Goal: Transaction & Acquisition: Purchase product/service

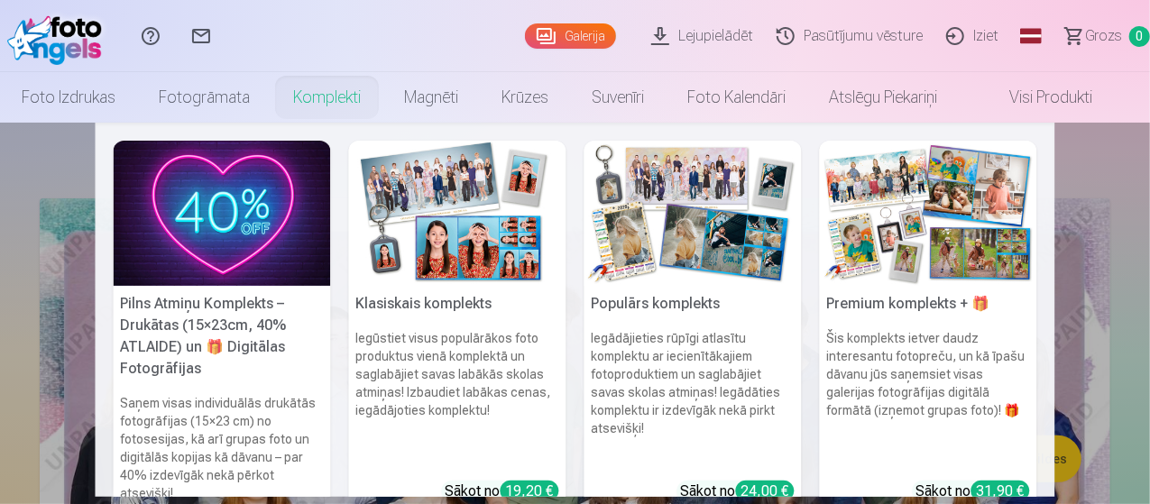
click at [335, 96] on link "Komplekti" at bounding box center [326, 97] width 111 height 51
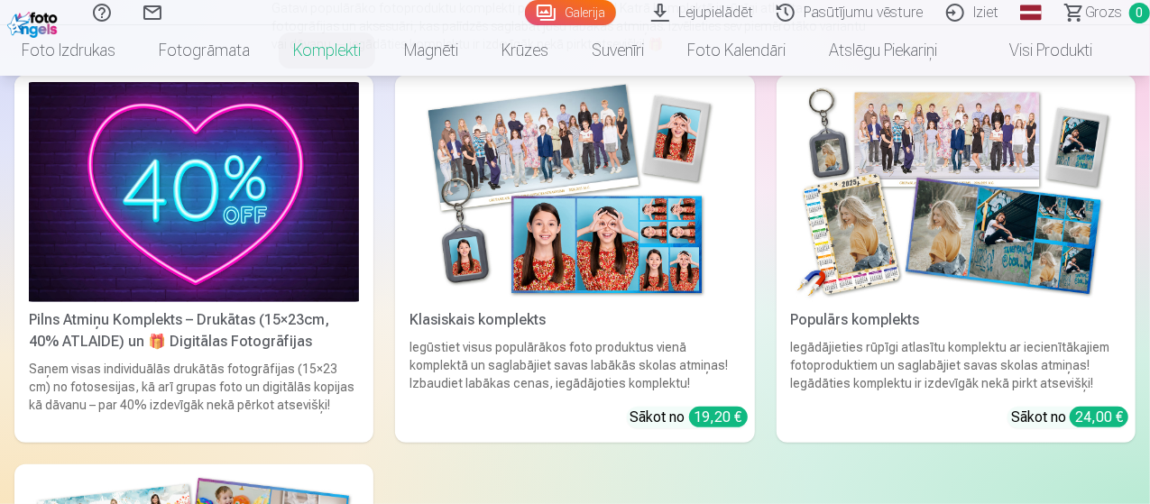
scroll to position [165, 0]
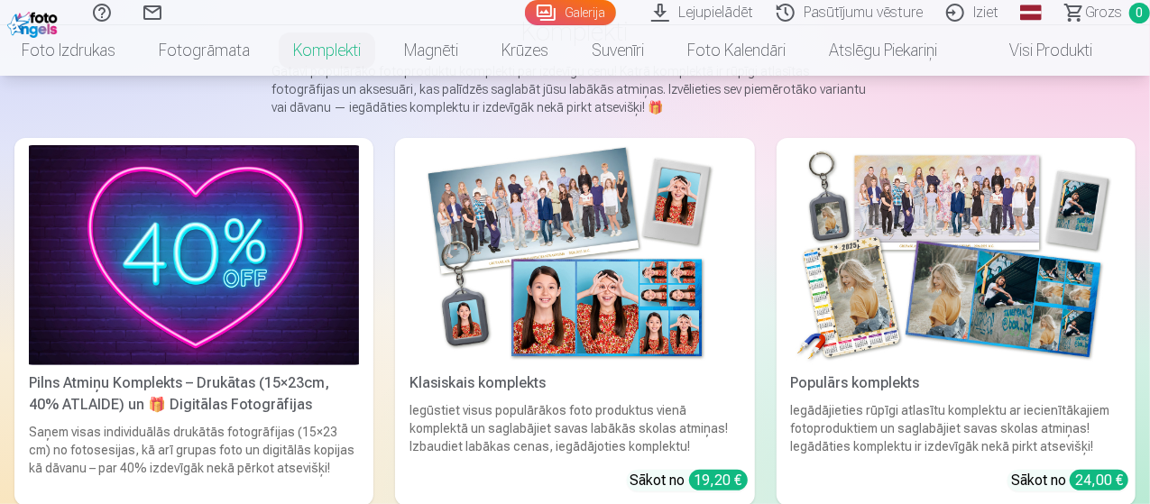
click at [238, 187] on img at bounding box center [194, 255] width 330 height 220
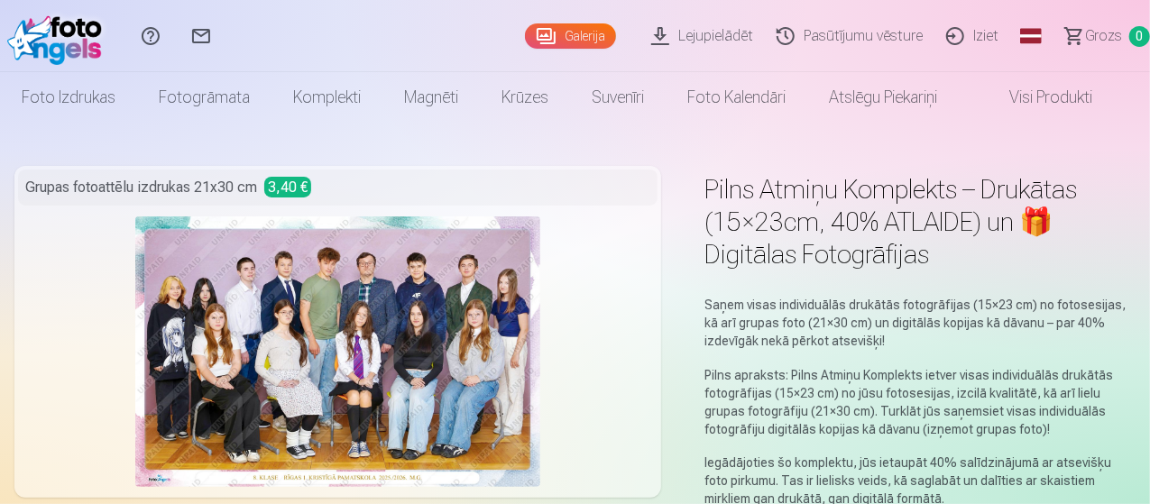
click at [393, 286] on img at bounding box center [338, 351] width 406 height 271
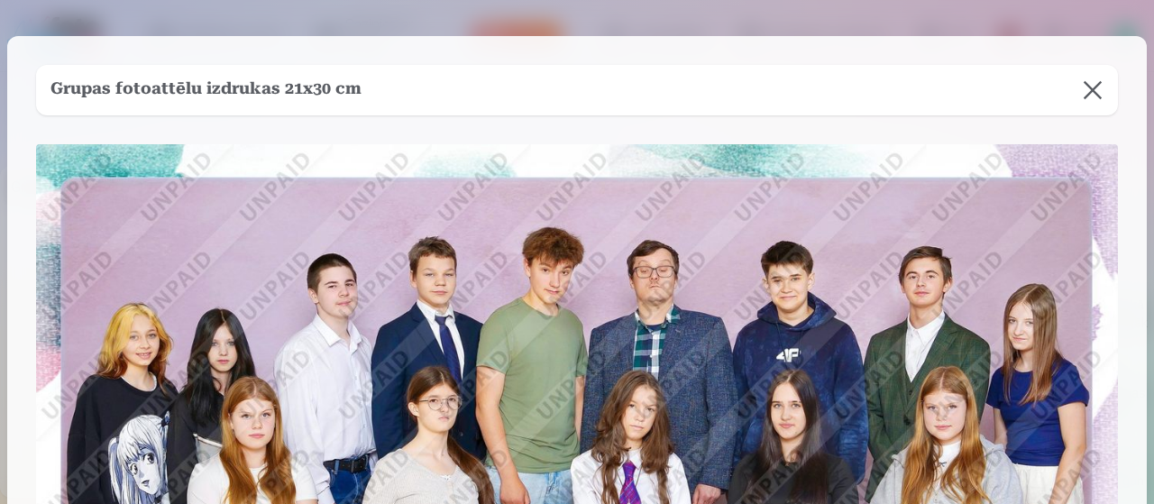
click at [1082, 97] on button at bounding box center [1093, 90] width 51 height 51
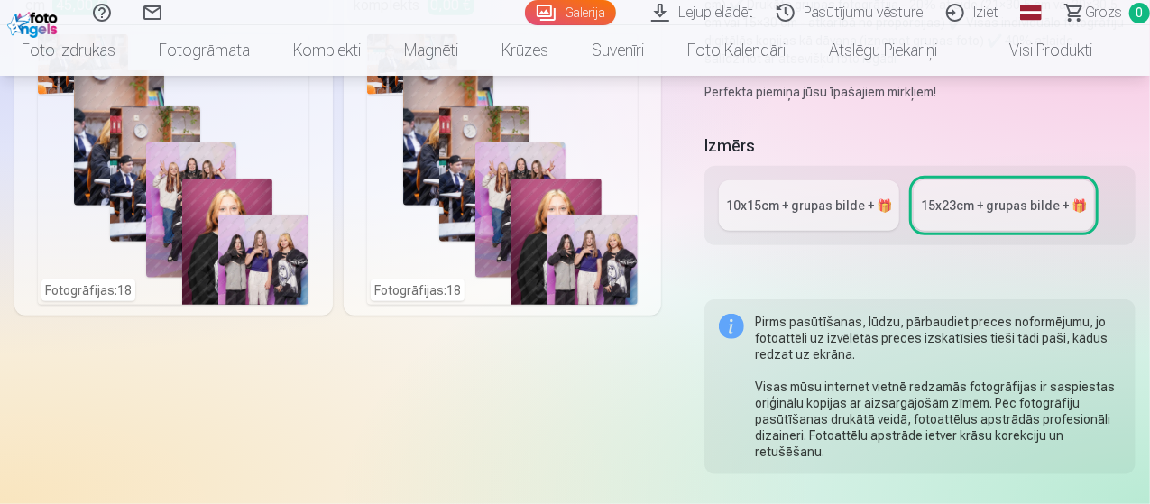
scroll to position [546, 0]
click at [544, 207] on div "Fotogrāfijas : 18" at bounding box center [502, 169] width 271 height 271
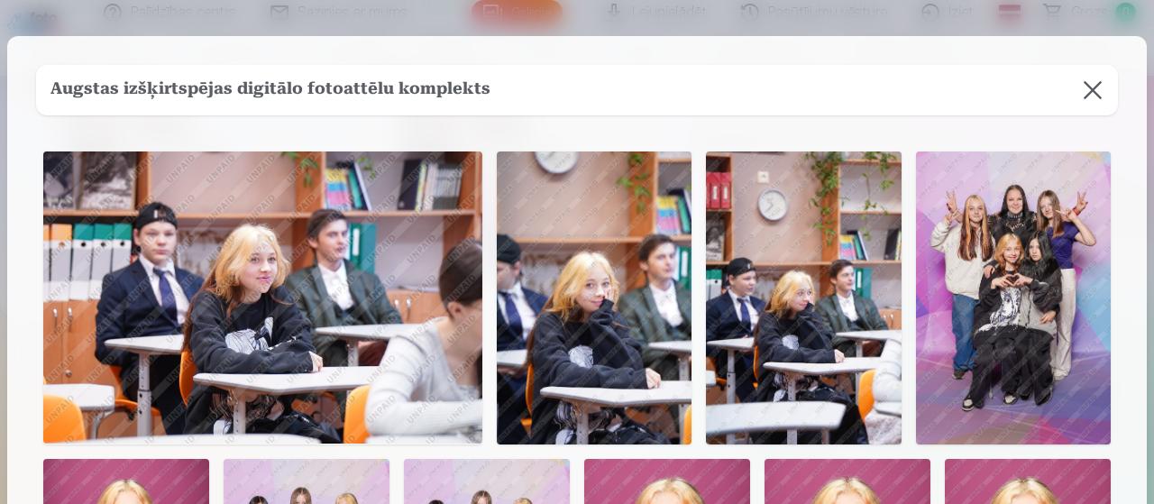
click at [1077, 96] on button at bounding box center [1093, 90] width 51 height 51
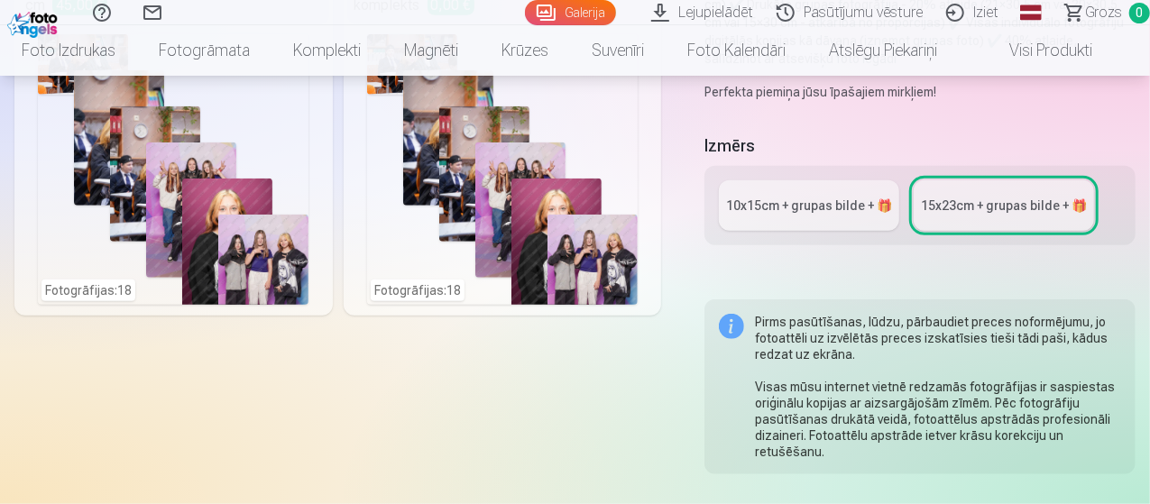
scroll to position [0, 0]
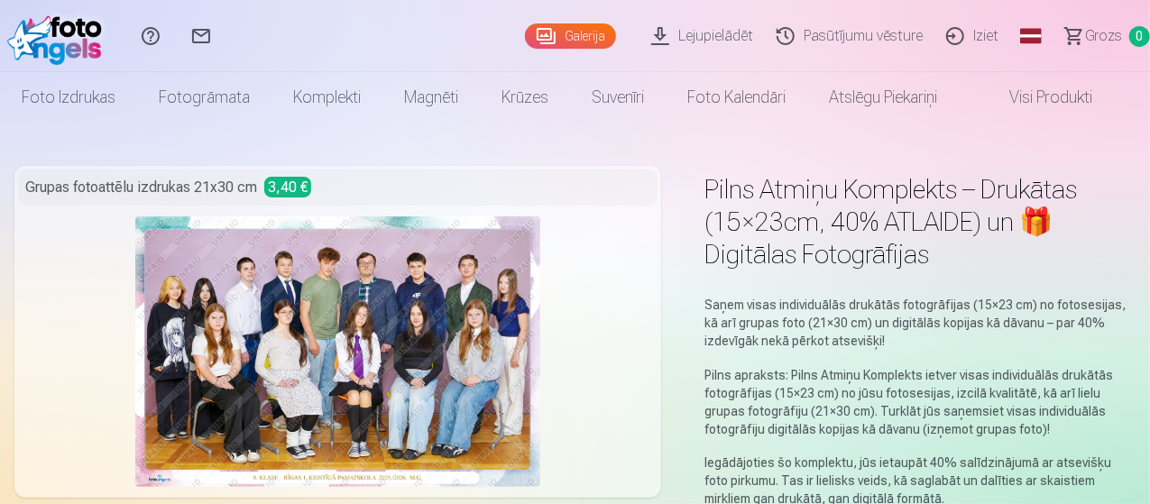
click at [41, 41] on img at bounding box center [59, 36] width 104 height 58
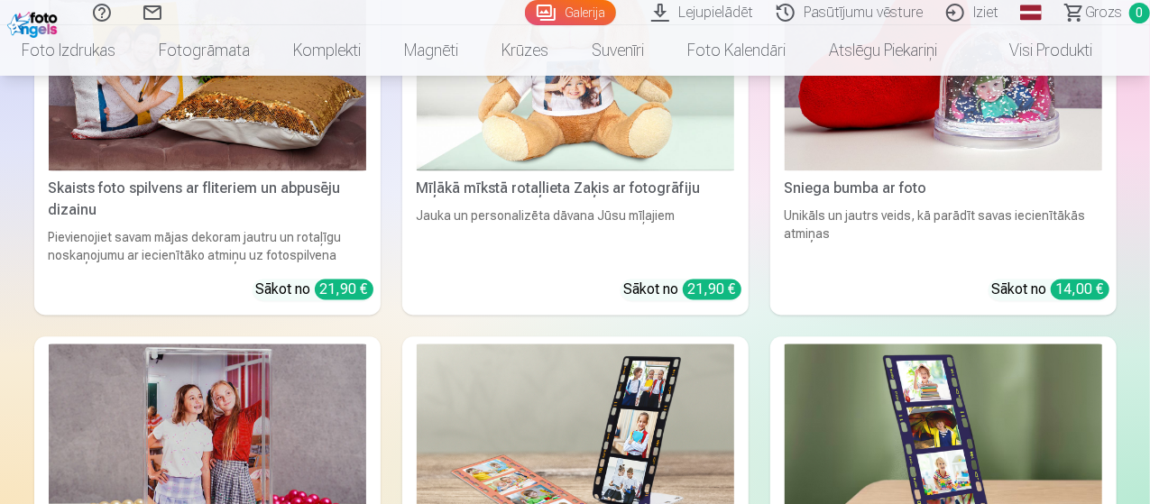
scroll to position [4894, 0]
